Goal: Task Accomplishment & Management: Manage account settings

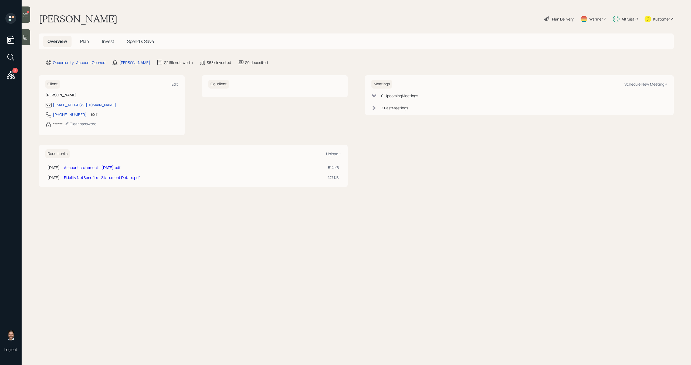
click at [84, 41] on span "Plan" at bounding box center [84, 41] width 9 height 6
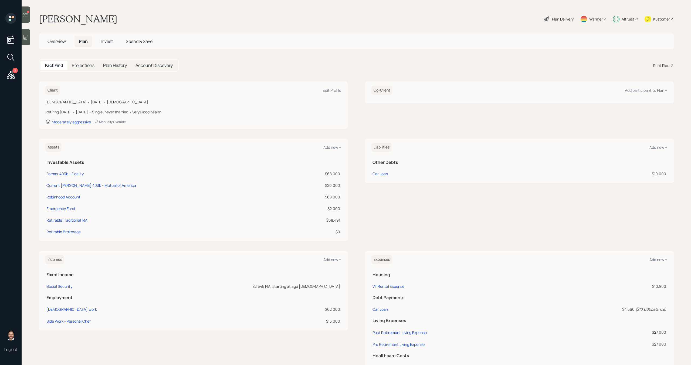
click at [24, 16] on icon at bounding box center [25, 14] width 5 height 5
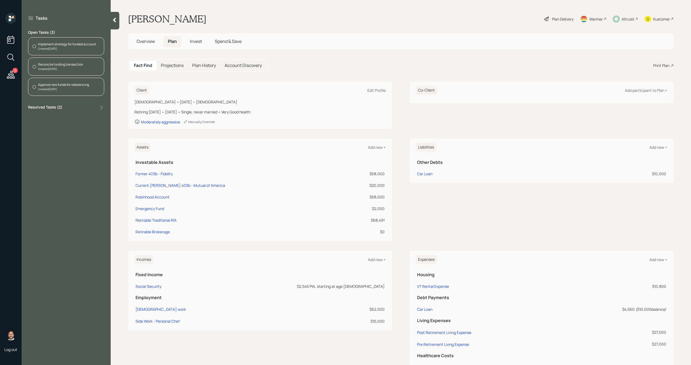
click at [204, 46] on h5 "Invest" at bounding box center [195, 42] width 21 height 12
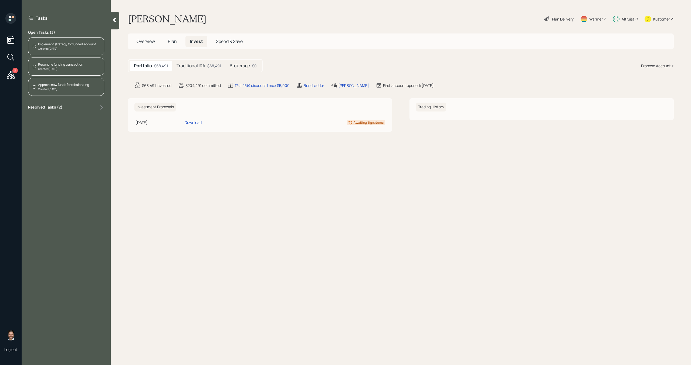
click at [201, 71] on div "Portfolio $68,491 Traditional IRA $68,491 Brokerage $0" at bounding box center [195, 65] width 135 height 13
click at [204, 67] on h5 "Traditional IRA" at bounding box center [191, 65] width 29 height 5
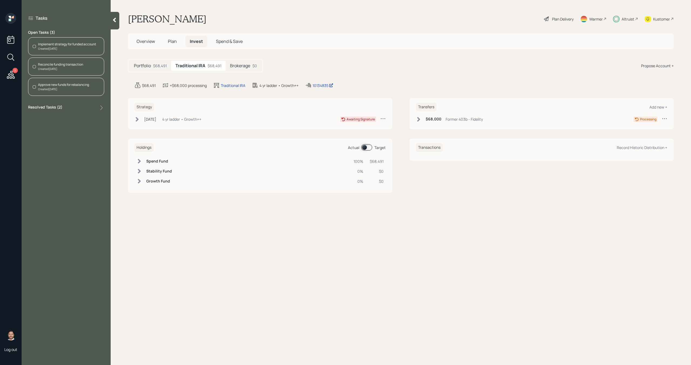
click at [78, 67] on div "Created [DATE]" at bounding box center [60, 69] width 45 height 4
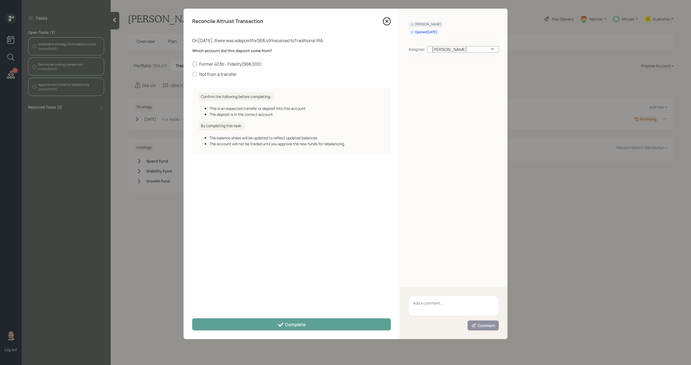
click at [218, 65] on label "Former 403b - Fidelity ( $68,000 )" at bounding box center [291, 64] width 199 height 6
click at [192, 64] on input "Former 403b - Fidelity ( $68,000 )" at bounding box center [192, 64] width 0 height 0
radio input "true"
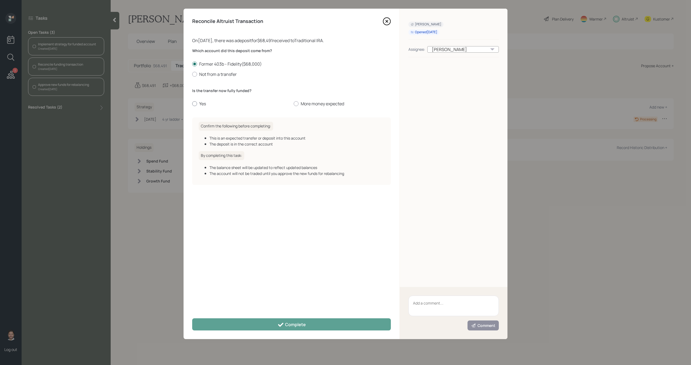
click at [202, 101] on label "Yes" at bounding box center [240, 104] width 97 height 6
click at [192, 104] on input "Yes" at bounding box center [192, 104] width 0 height 0
radio input "true"
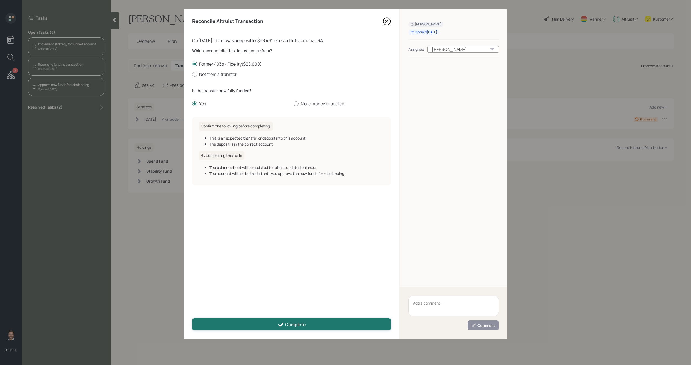
click at [247, 325] on button "Complete" at bounding box center [291, 324] width 199 height 12
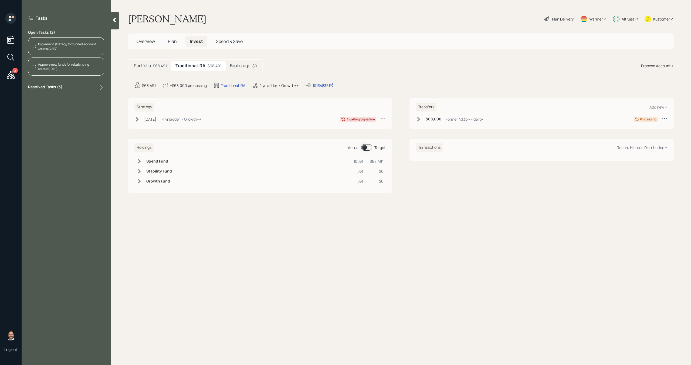
click at [659, 19] on div "Kustomer" at bounding box center [661, 19] width 17 height 6
click at [140, 120] on icon at bounding box center [136, 119] width 5 height 5
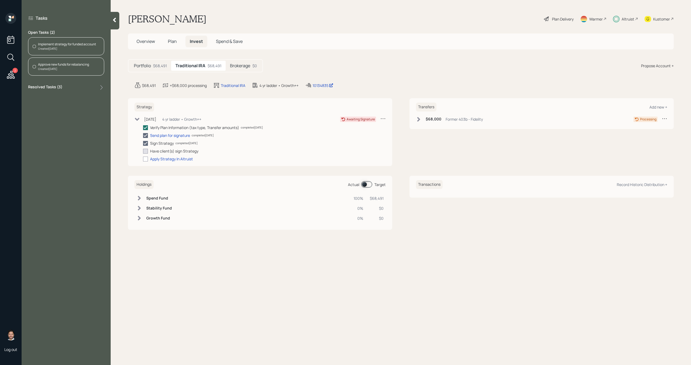
click at [140, 120] on icon at bounding box center [136, 119] width 5 height 5
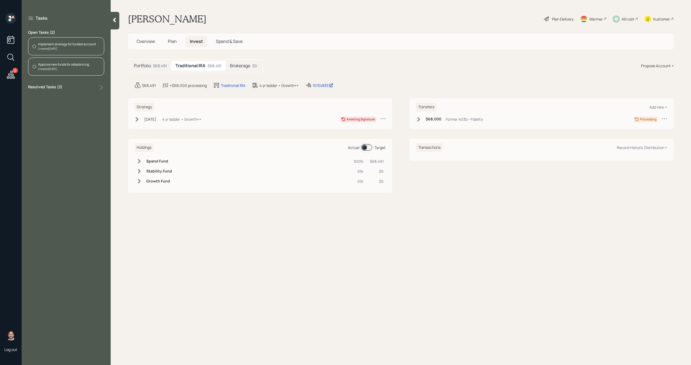
click at [241, 68] on h5 "Brokerage" at bounding box center [240, 65] width 20 height 5
click at [199, 68] on h5 "Traditional IRA" at bounding box center [189, 65] width 29 height 5
click at [116, 22] on icon at bounding box center [114, 20] width 3 height 5
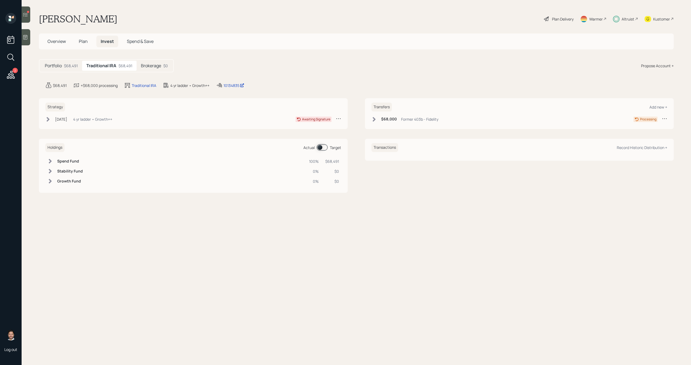
click at [26, 18] on div at bounding box center [26, 14] width 9 height 16
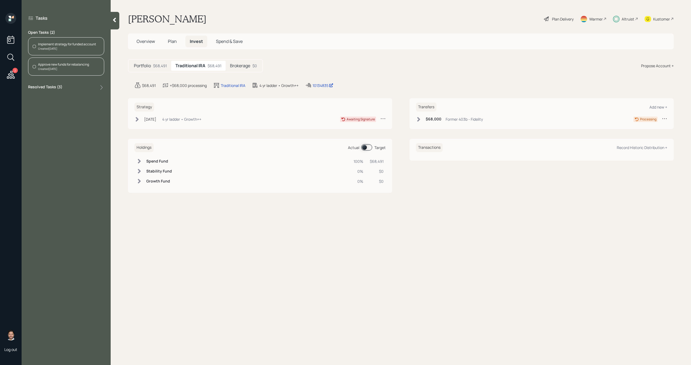
click at [72, 45] on div "Implement strategy for funded account" at bounding box center [67, 44] width 58 height 5
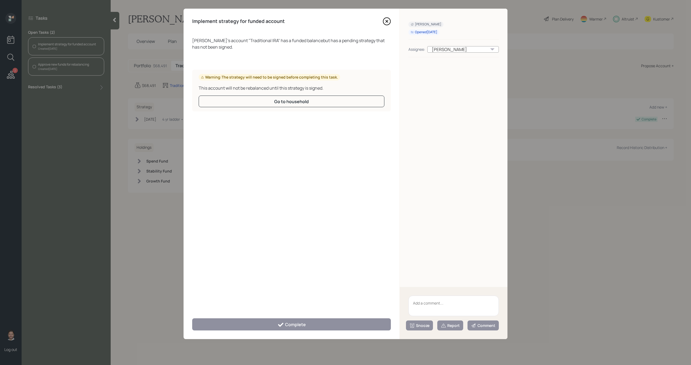
click at [424, 302] on textarea at bounding box center [453, 306] width 90 height 21
type textarea "Snooze until he signs"
click at [414, 324] on icon at bounding box center [412, 325] width 5 height 5
click at [418, 285] on button "1 day" at bounding box center [419, 281] width 26 height 11
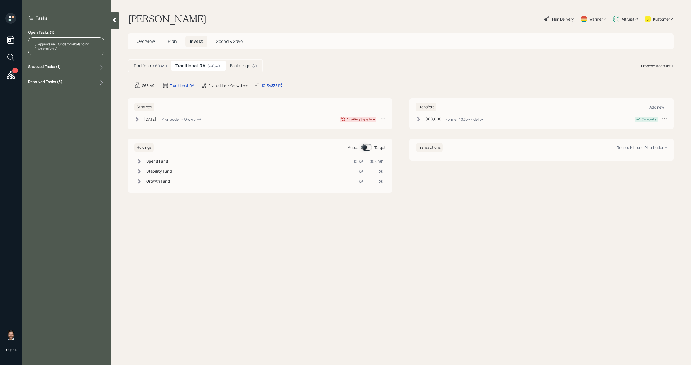
click at [77, 44] on div "Approve new funds for rebalancing" at bounding box center [63, 44] width 51 height 5
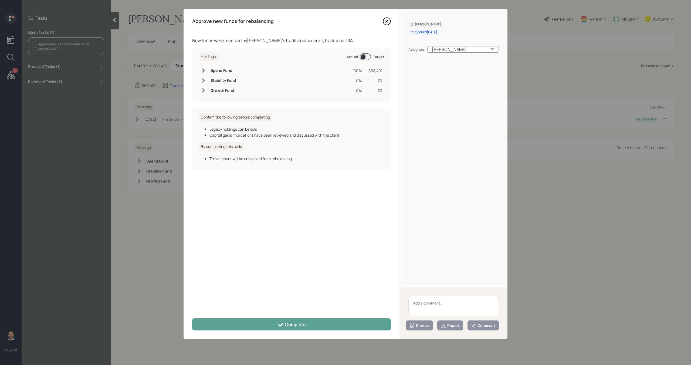
click at [81, 47] on div "1 Log out Tasks Open Tasks ( 1 ) Approve new funds for rebalancing Created Toda…" at bounding box center [345, 182] width 691 height 365
click at [424, 303] on textarea at bounding box center [453, 306] width 90 height 21
type textarea "Need to wait for him to sign the IPS"
click at [424, 327] on div "Snooze" at bounding box center [420, 325] width 20 height 5
click at [416, 278] on button "1 day" at bounding box center [419, 281] width 26 height 11
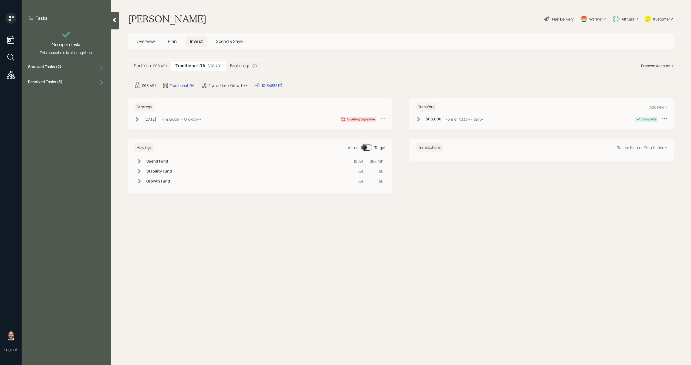
click at [111, 22] on div at bounding box center [115, 21] width 9 height 18
